Goal: Use online tool/utility: Utilize a website feature to perform a specific function

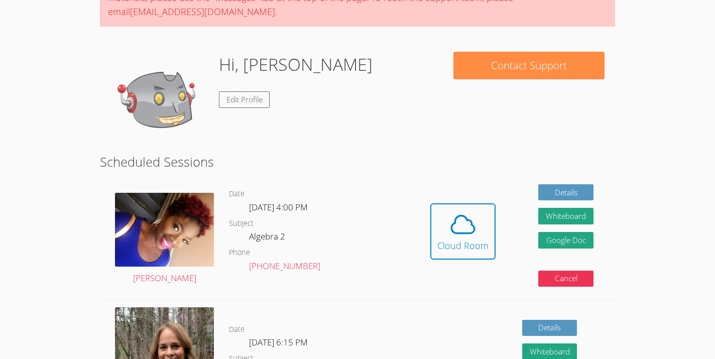
scroll to position [113, 0]
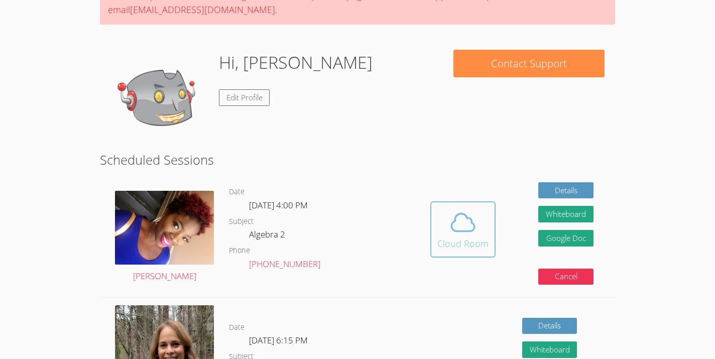
click at [452, 225] on icon at bounding box center [463, 223] width 23 height 18
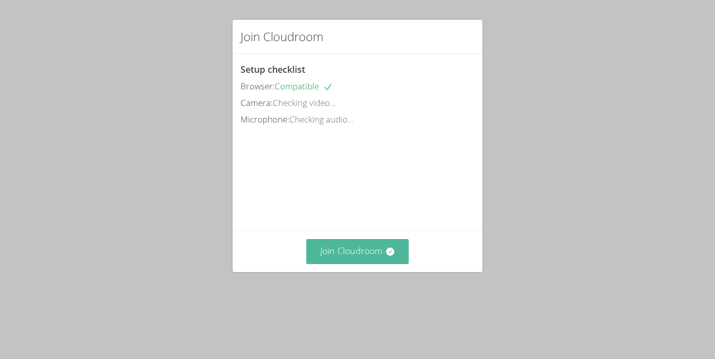
click at [379, 264] on button "Join Cloudroom" at bounding box center [357, 251] width 103 height 25
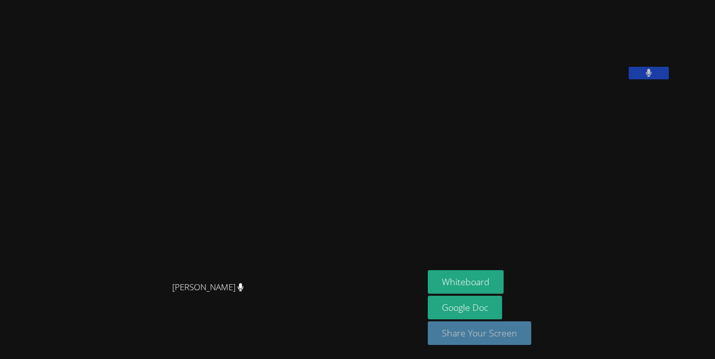
click at [527, 333] on button "Share Your Screen" at bounding box center [479, 333] width 103 height 24
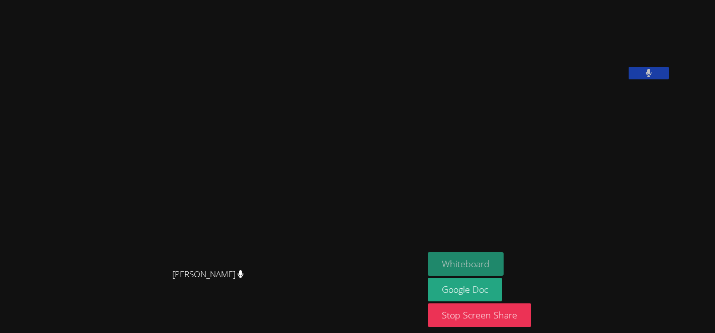
click at [503, 264] on button "Whiteboard" at bounding box center [466, 264] width 76 height 24
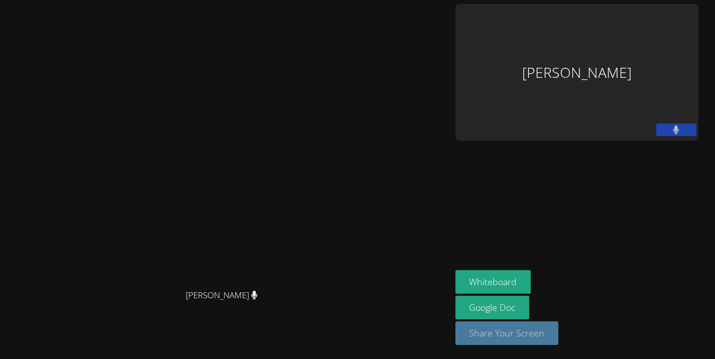
click at [559, 339] on button "Share Your Screen" at bounding box center [507, 333] width 103 height 24
